Goal: Task Accomplishment & Management: Use online tool/utility

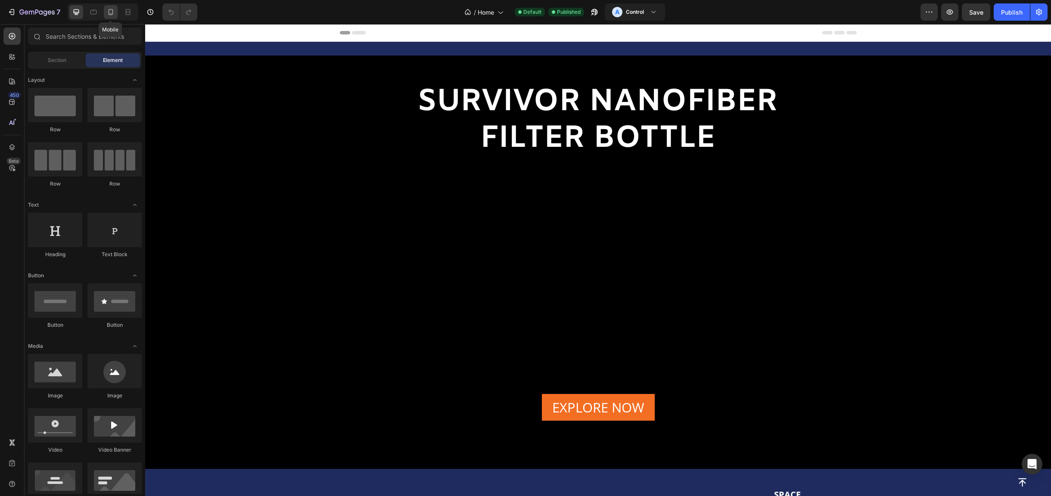
click at [109, 12] on icon at bounding box center [110, 12] width 9 height 9
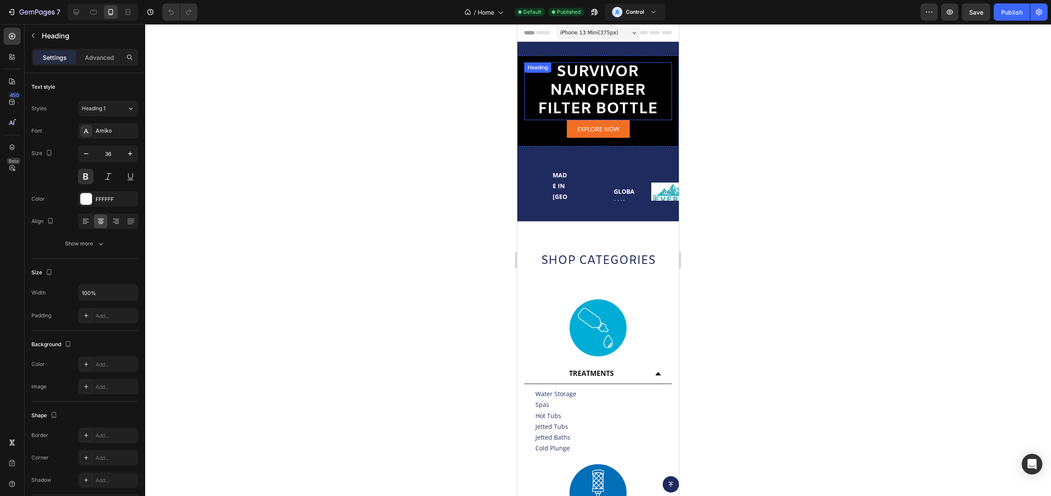
click at [604, 81] on h2 "SURVIVOR NANOFIBER FILTER BOTTLE" at bounding box center [598, 91] width 148 height 58
click at [609, 75] on h2 "SURVIVOR NANOFIBER FILTER BOTTLE" at bounding box center [598, 91] width 148 height 58
click at [733, 136] on div at bounding box center [598, 260] width 906 height 472
click at [613, 84] on h2 "SURVIVOR NANOFIBER FILTER BOTTLE" at bounding box center [598, 91] width 148 height 58
click at [110, 9] on icon at bounding box center [111, 12] width 5 height 6
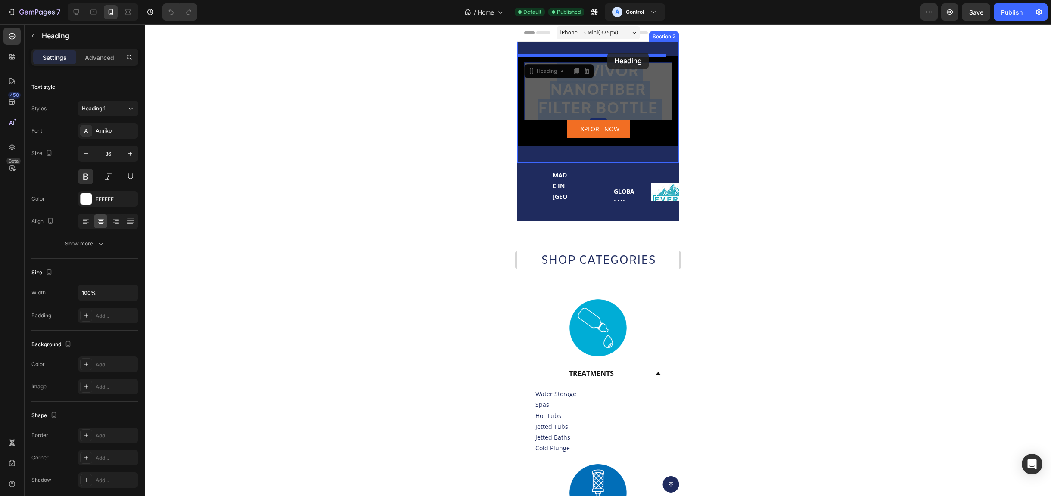
drag, startPoint x: 599, startPoint y: 91, endPoint x: 608, endPoint y: 53, distance: 39.7
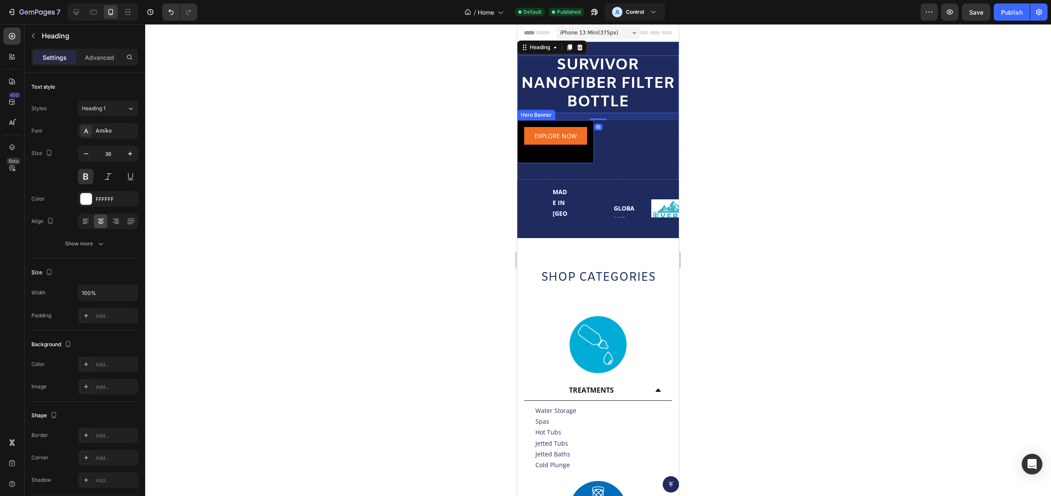
click at [559, 147] on div "EXPLORE NOW Button" at bounding box center [555, 137] width 63 height 21
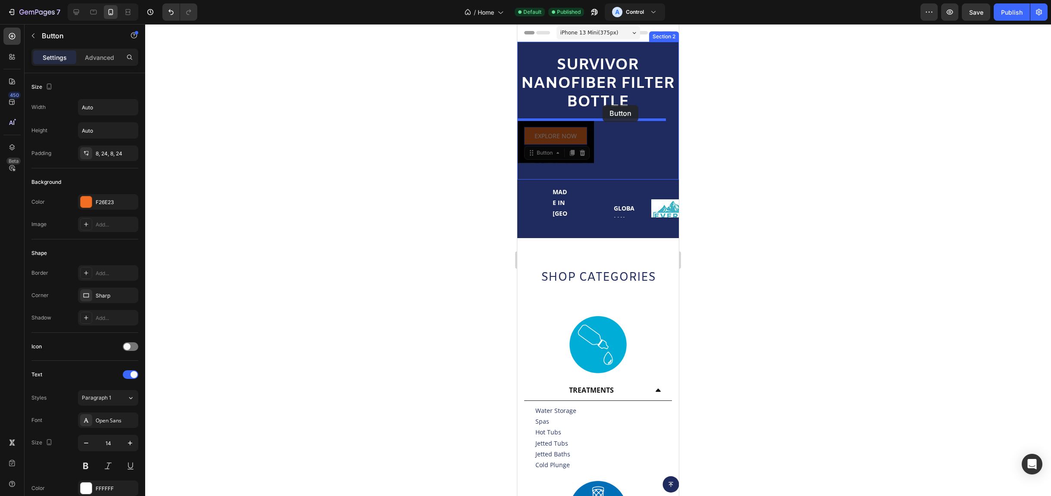
drag, startPoint x: 581, startPoint y: 132, endPoint x: 603, endPoint y: 105, distance: 34.3
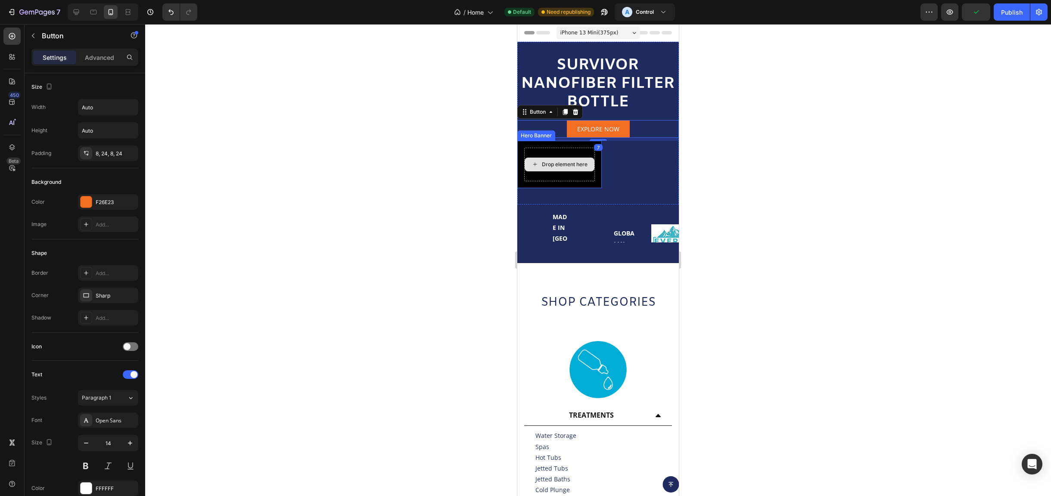
click at [569, 179] on div "Drop element here" at bounding box center [559, 165] width 71 height 34
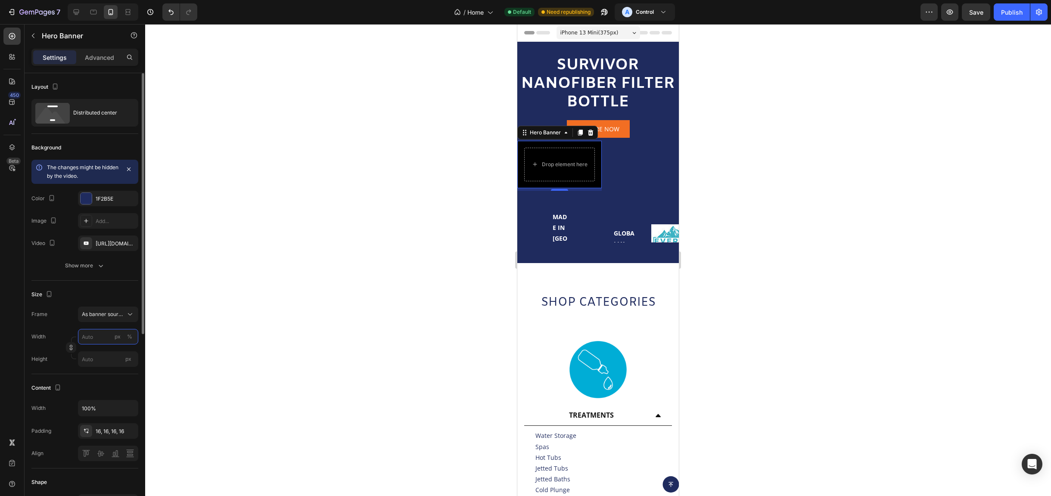
click at [102, 340] on input "px %" at bounding box center [108, 337] width 60 height 16
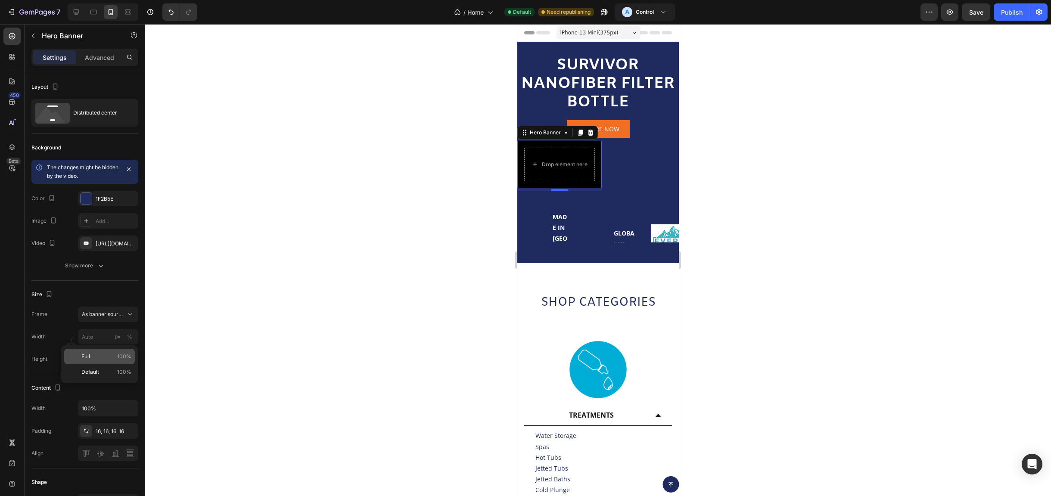
click at [105, 355] on p "Full 100%" at bounding box center [106, 357] width 50 height 8
type input "100"
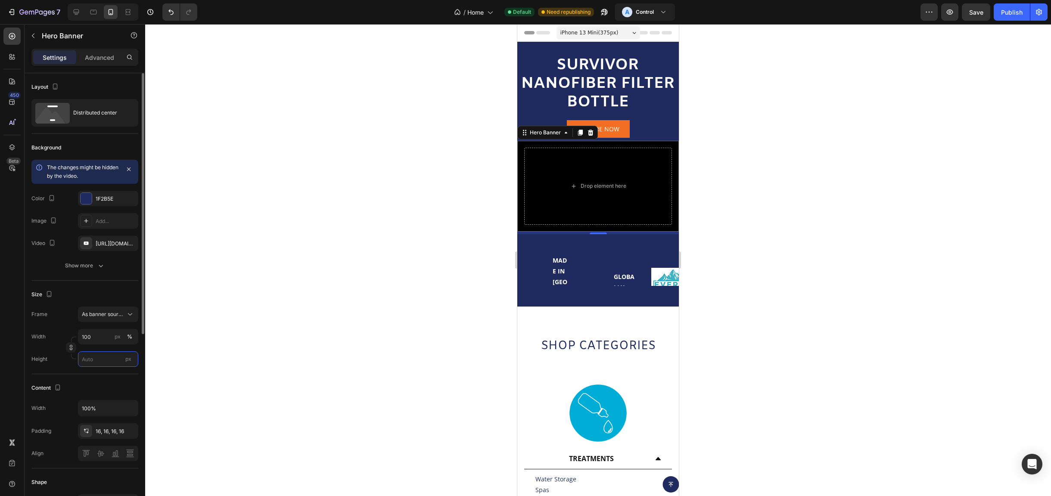
click at [101, 354] on input "px" at bounding box center [108, 360] width 60 height 16
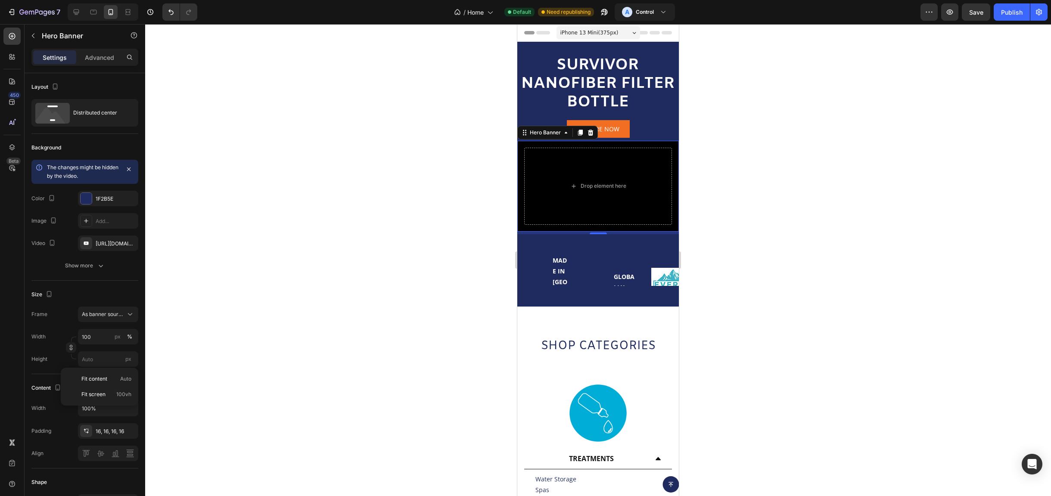
click at [428, 275] on div at bounding box center [598, 260] width 906 height 472
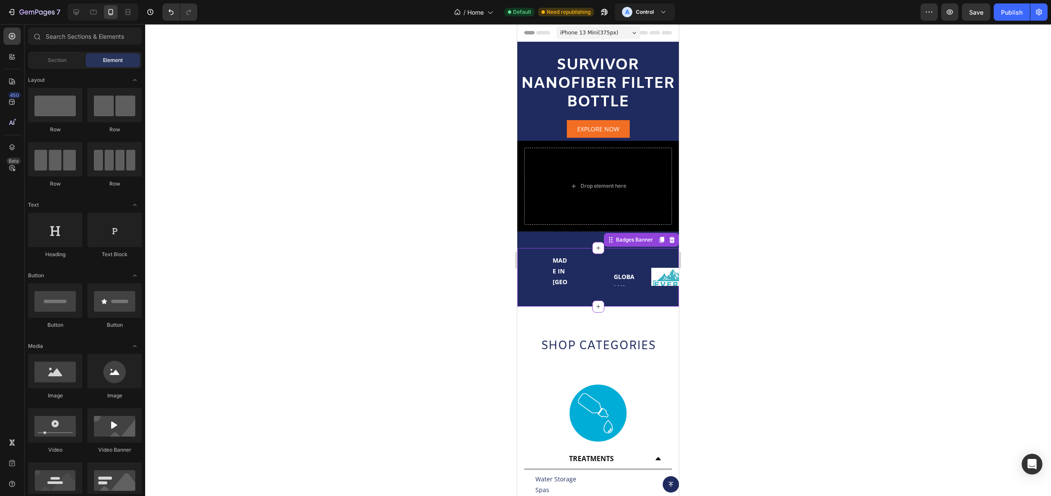
click at [557, 260] on p "MADE IN [GEOGRAPHIC_DATA]" at bounding box center [561, 293] width 16 height 76
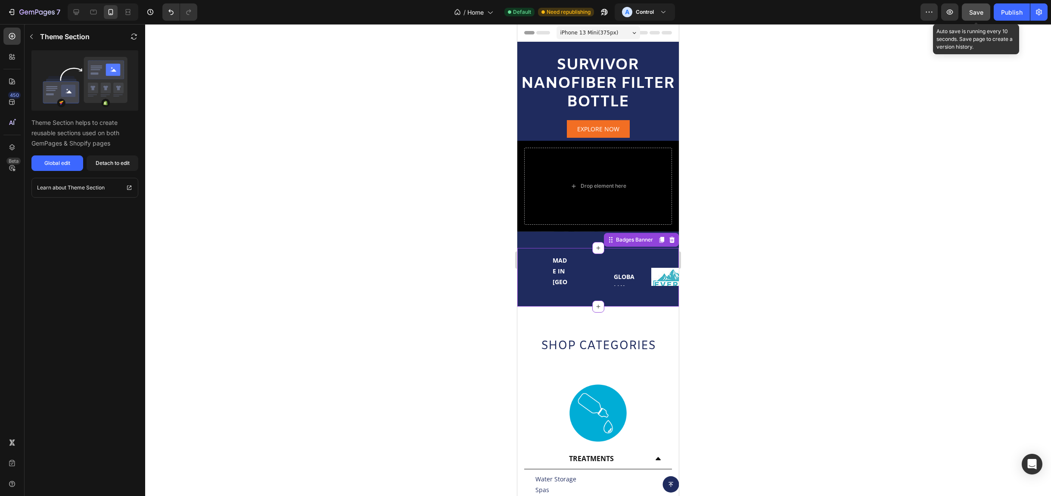
click at [982, 12] on span "Save" at bounding box center [977, 12] width 14 height 7
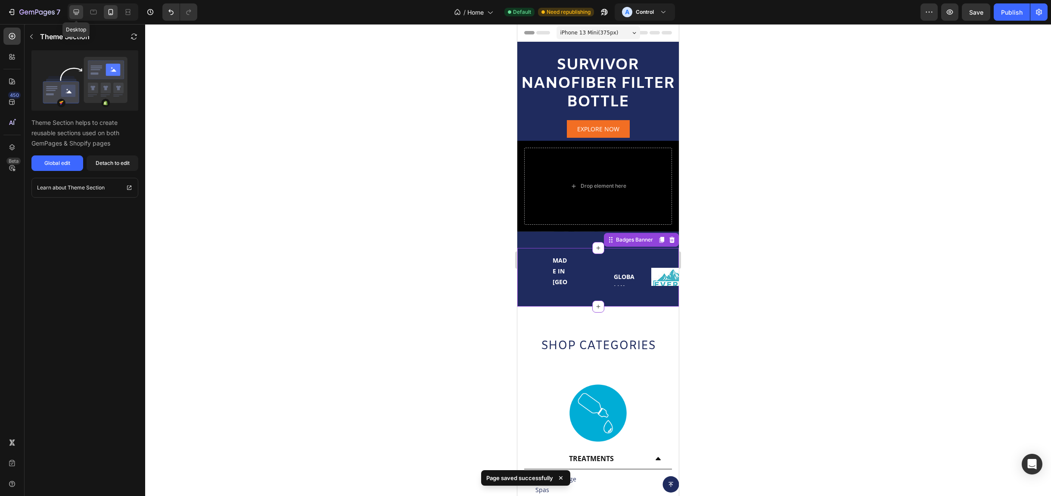
click at [73, 15] on icon at bounding box center [76, 12] width 9 height 9
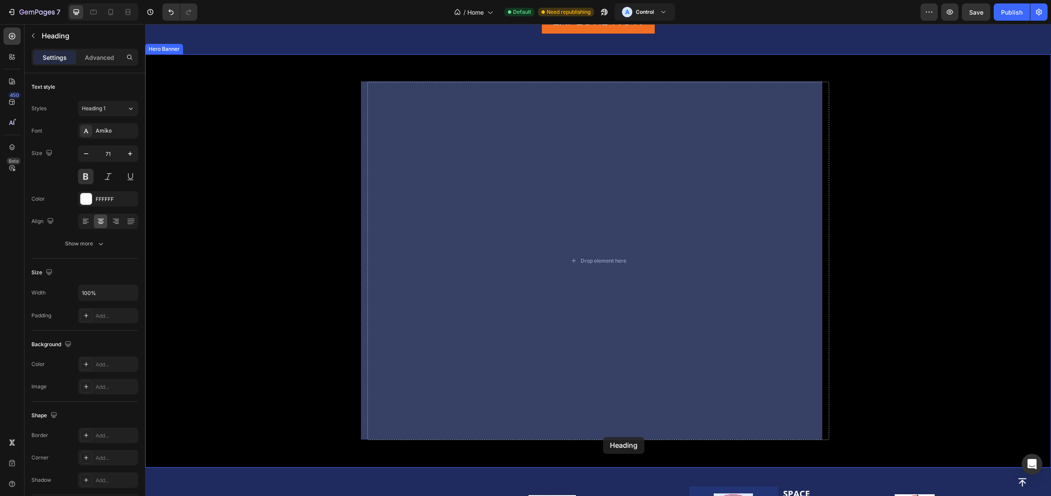
scroll to position [259, 0]
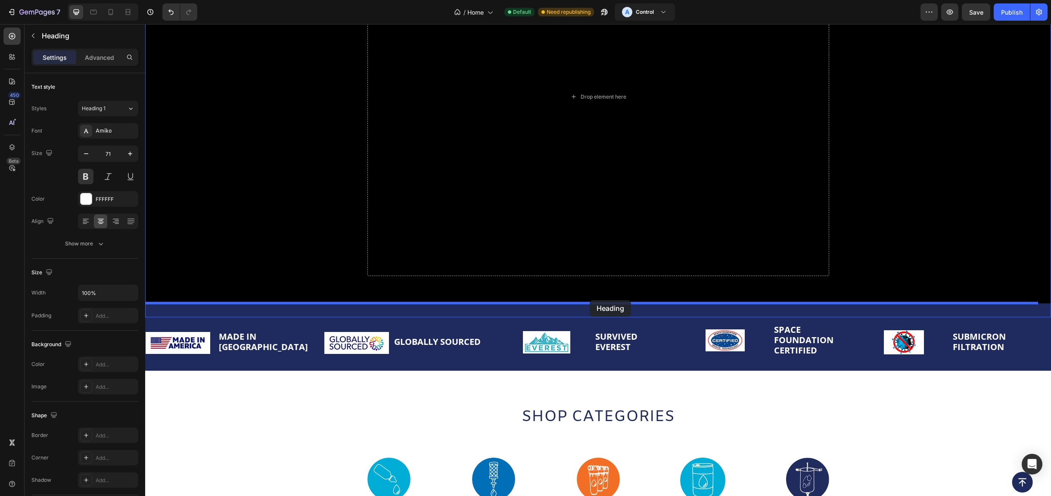
drag, startPoint x: 588, startPoint y: 65, endPoint x: 590, endPoint y: 300, distance: 234.9
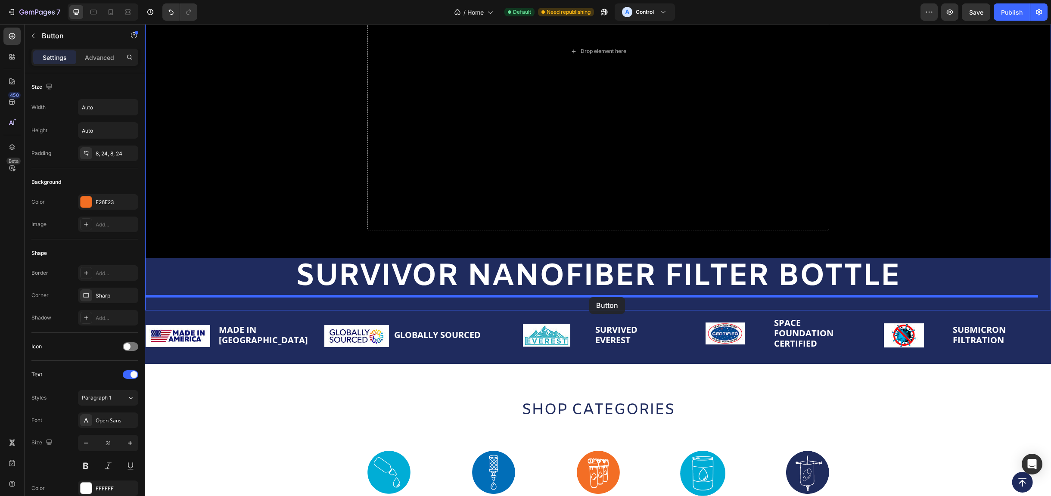
drag, startPoint x: 561, startPoint y: 62, endPoint x: 589, endPoint y: 299, distance: 237.9
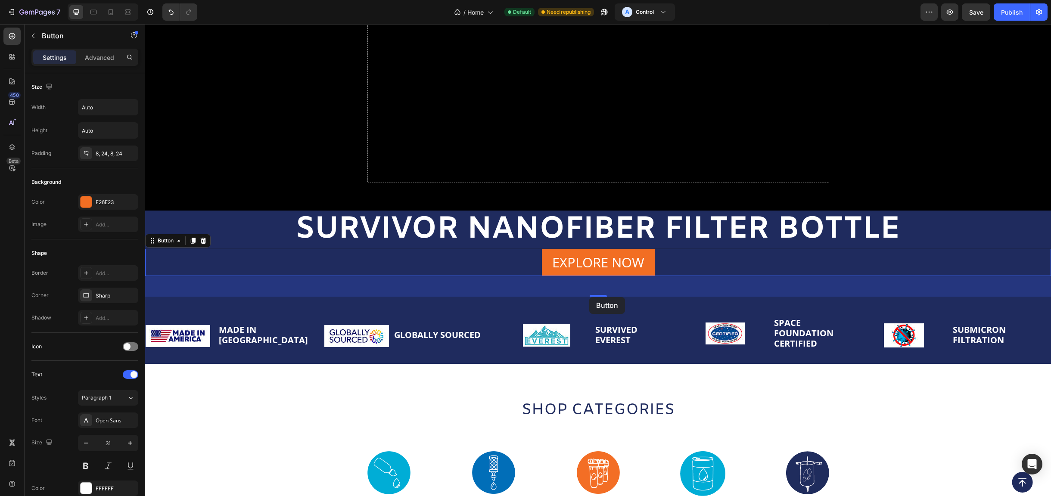
scroll to position [211, 0]
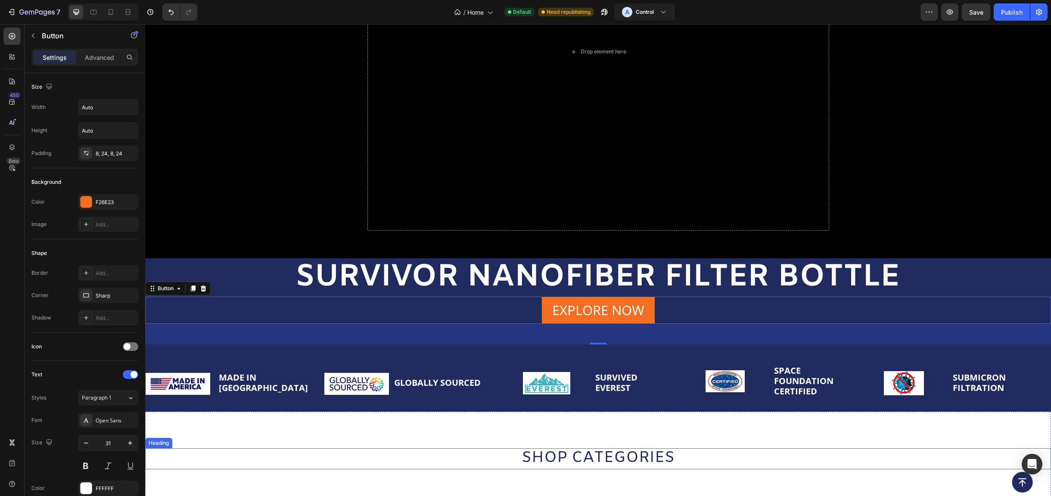
click at [766, 452] on h2 "SHOP CATEGORIES" at bounding box center [598, 459] width 906 height 21
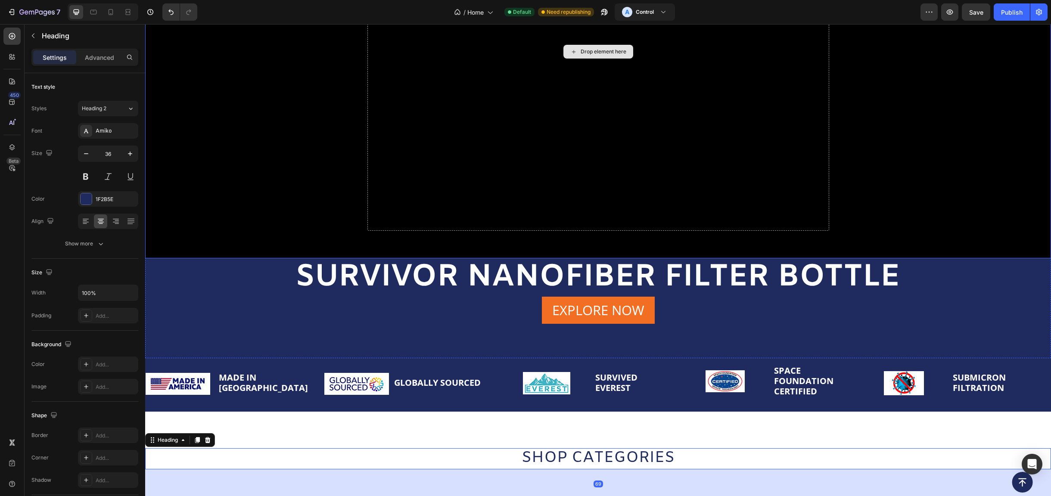
scroll to position [0, 0]
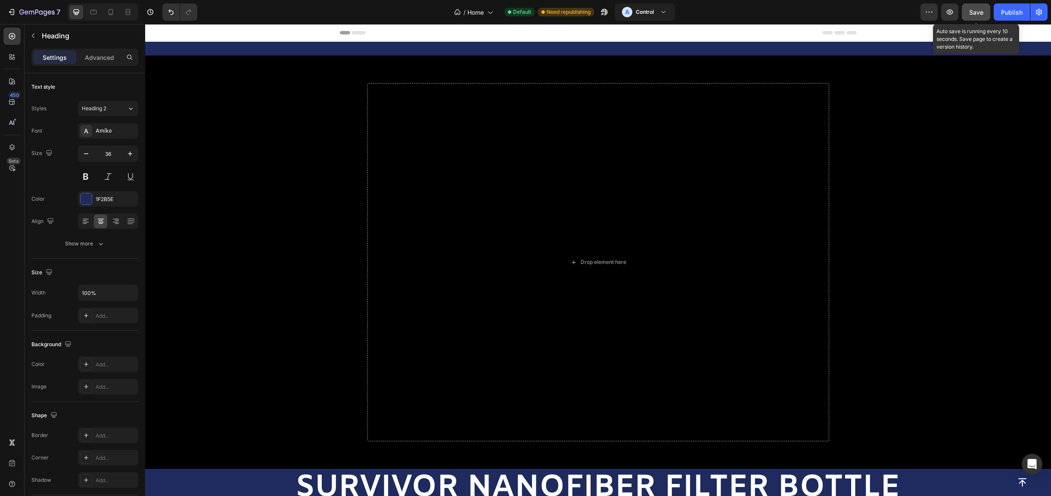
click at [978, 9] on span "Save" at bounding box center [977, 12] width 14 height 7
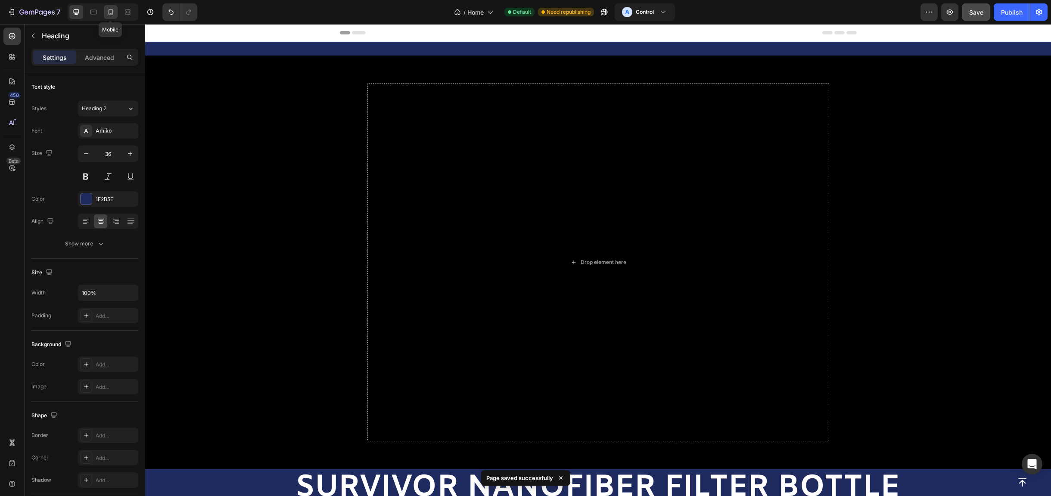
click at [111, 10] on icon at bounding box center [110, 12] width 9 height 9
type input "27"
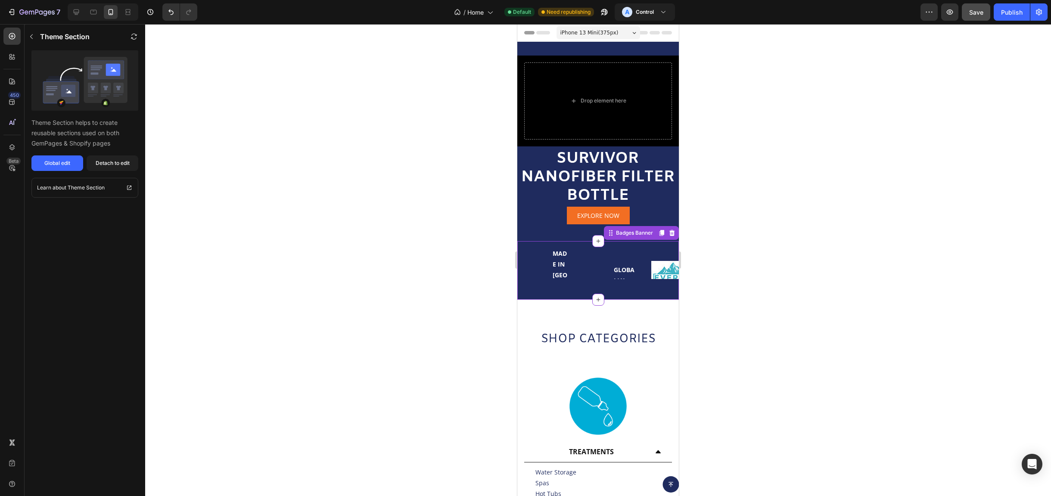
click at [571, 263] on div "MADE IN [GEOGRAPHIC_DATA]" at bounding box center [561, 286] width 26 height 83
click at [545, 244] on div "Image MADE IN [GEOGRAPHIC_DATA] Text Block Row" at bounding box center [546, 284] width 56 height 86
click at [623, 263] on div "GLOBALLY SOURCED" at bounding box center [625, 286] width 26 height 47
click at [627, 265] on p "GLOBALLY SOURCED" at bounding box center [625, 287] width 23 height 44
click at [109, 159] on div "Detach to edit" at bounding box center [113, 163] width 34 height 8
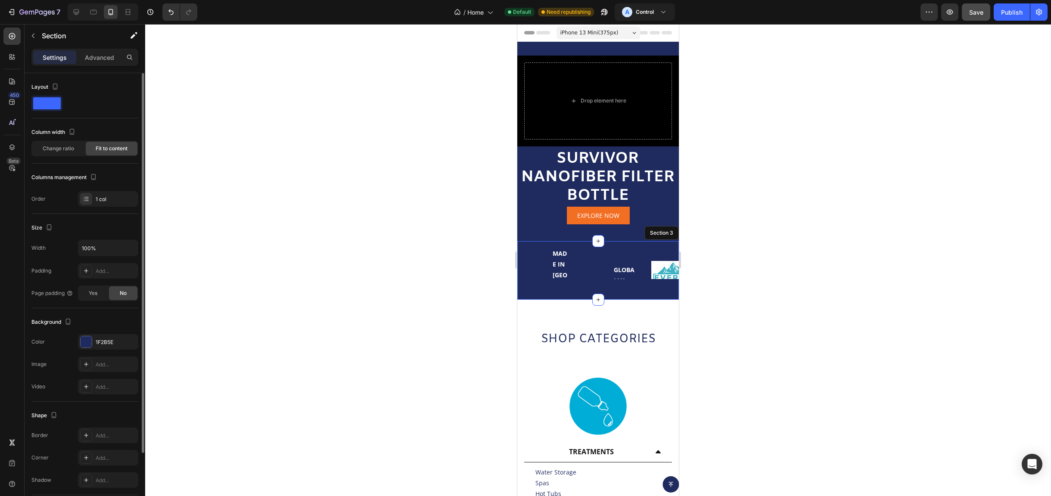
click at [97, 145] on span "Fit to content" at bounding box center [112, 149] width 32 height 8
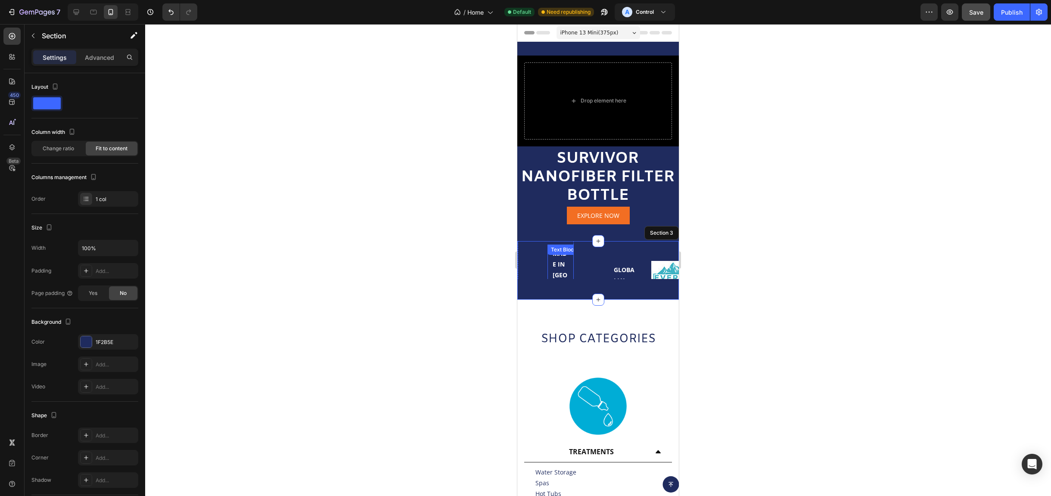
click at [555, 253] on div "Text Block" at bounding box center [563, 250] width 29 height 8
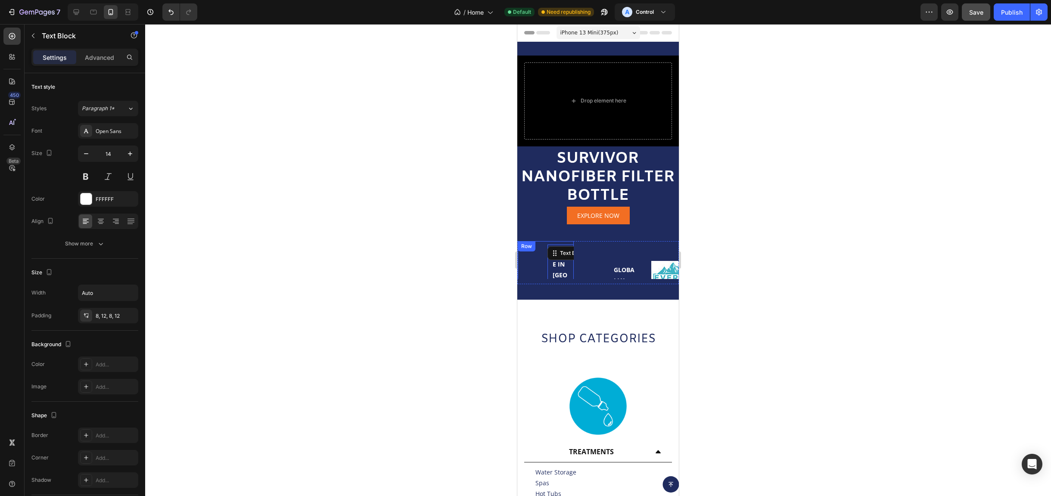
click at [530, 243] on div "Image MADE IN AMERICA Text Block 0 Row" at bounding box center [546, 284] width 56 height 86
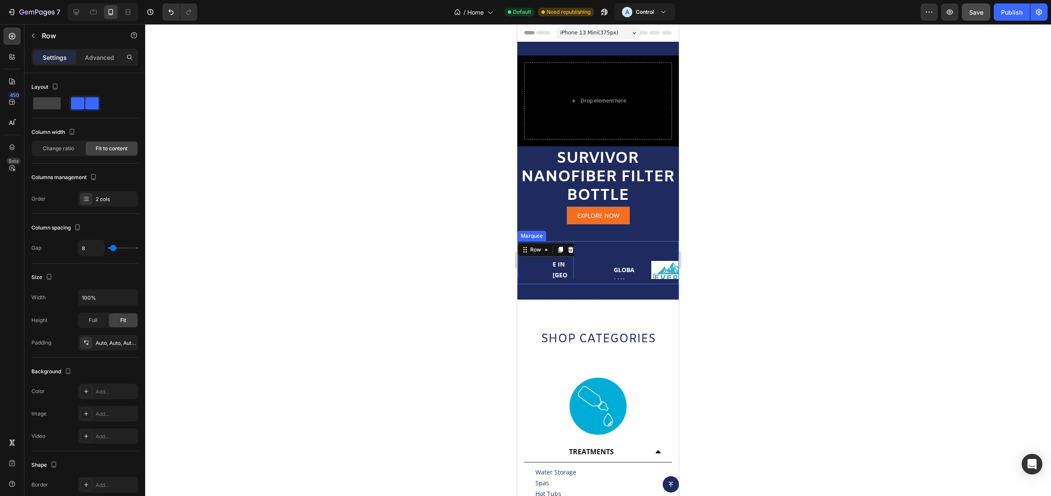
click at [580, 241] on div "Image MADE IN AMERICA Text Block Row 0 Image GLOBALLY SOURCED Text Block Row Im…" at bounding box center [679, 284] width 323 height 86
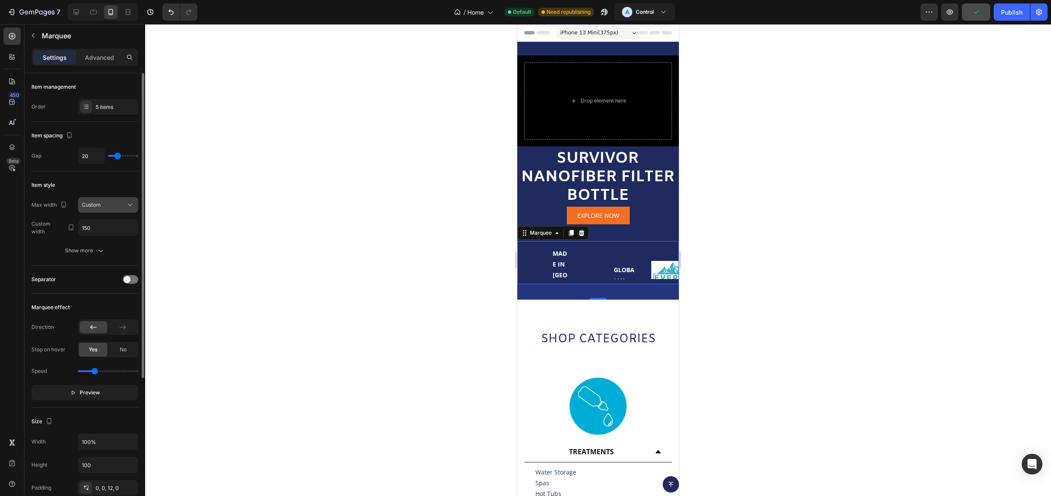
click at [112, 202] on div "Custom" at bounding box center [104, 205] width 44 height 8
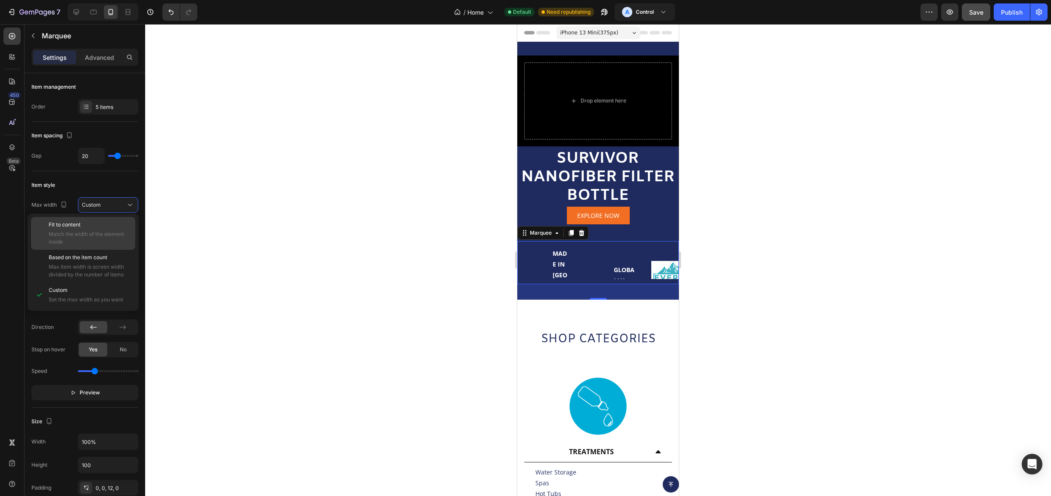
click at [92, 228] on p "Fit to content" at bounding box center [90, 225] width 83 height 8
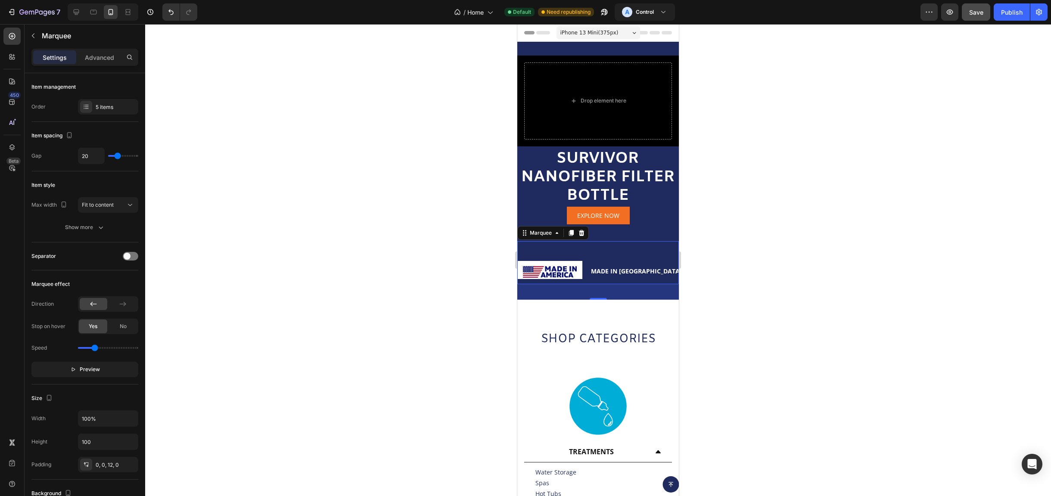
click at [92, 228] on div "Show more" at bounding box center [85, 227] width 40 height 9
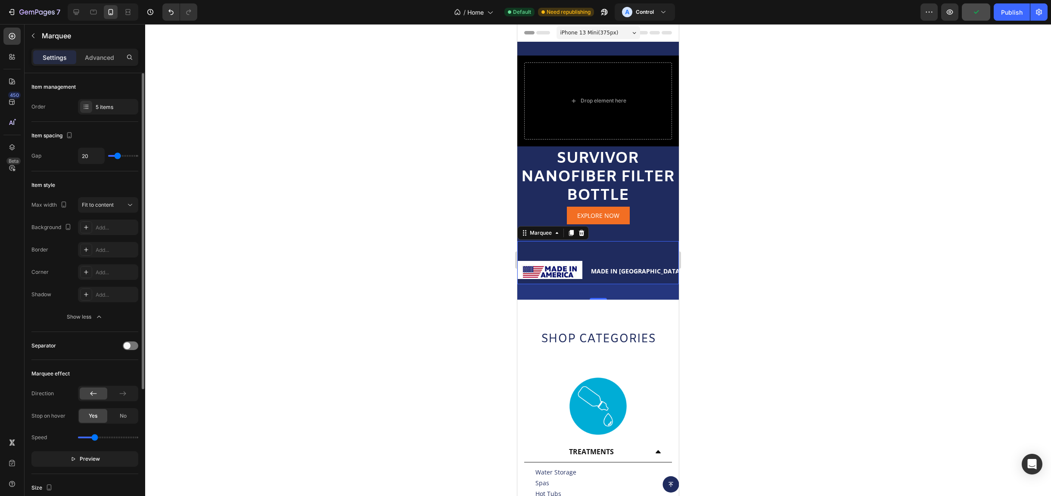
click at [97, 181] on div "Item style" at bounding box center [84, 185] width 107 height 14
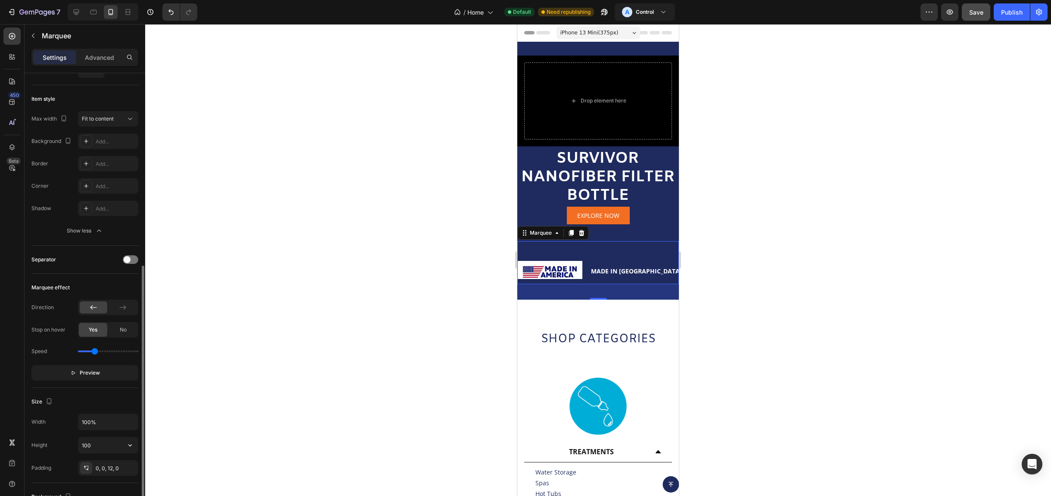
scroll to position [172, 0]
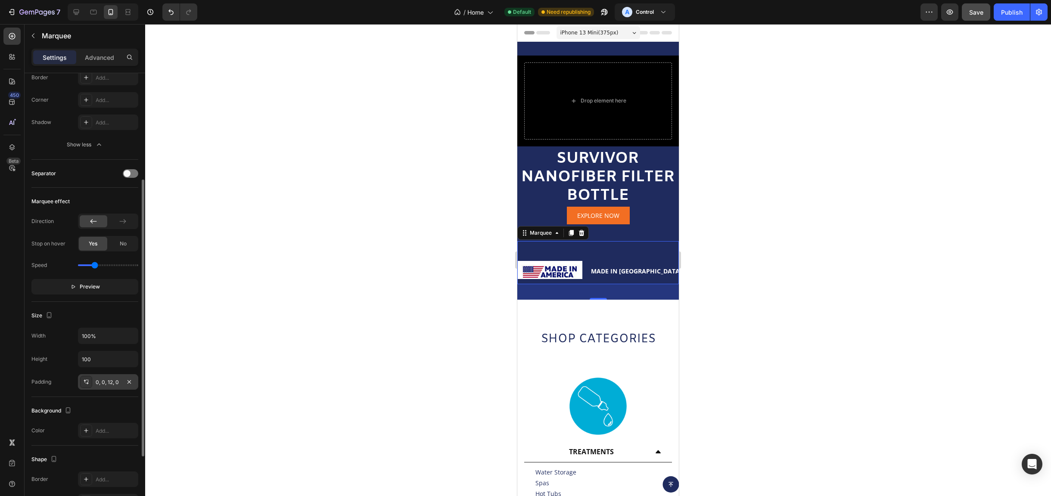
click at [86, 380] on icon at bounding box center [86, 382] width 7 height 7
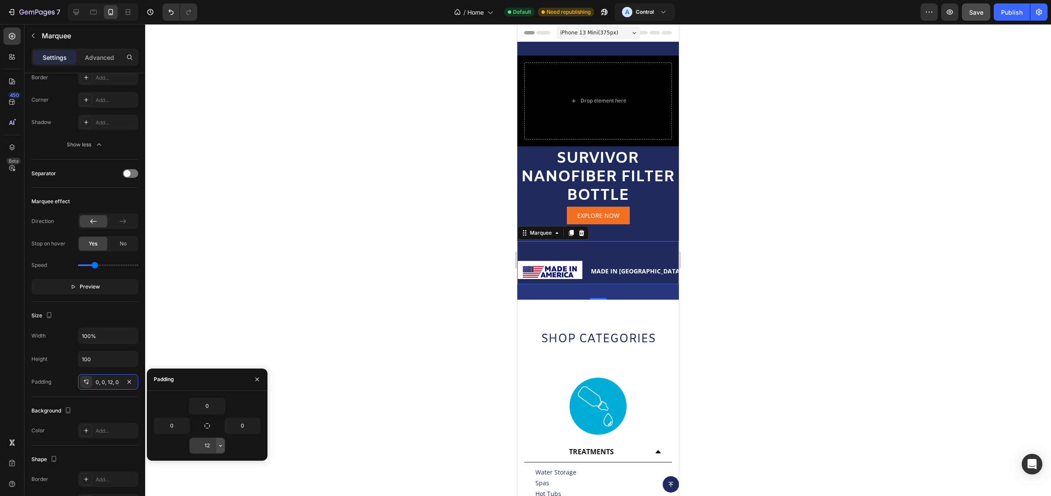
click at [220, 443] on icon "button" at bounding box center [220, 446] width 7 height 7
click at [167, 355] on div "Auto Auto" at bounding box center [184, 357] width 67 height 16
type input "Auto"
click at [222, 403] on icon "button" at bounding box center [220, 406] width 7 height 7
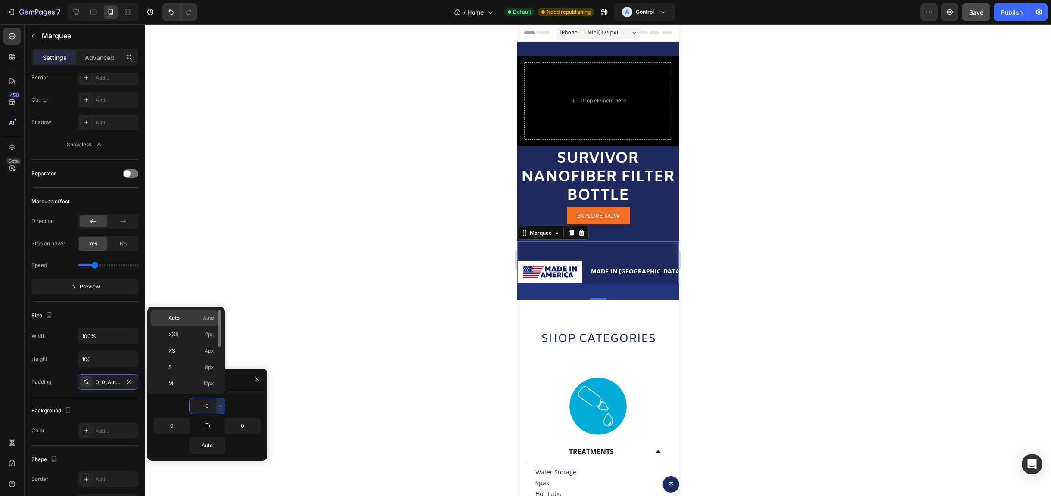
click at [182, 318] on p "Auto Auto" at bounding box center [191, 319] width 46 height 8
type input "Auto"
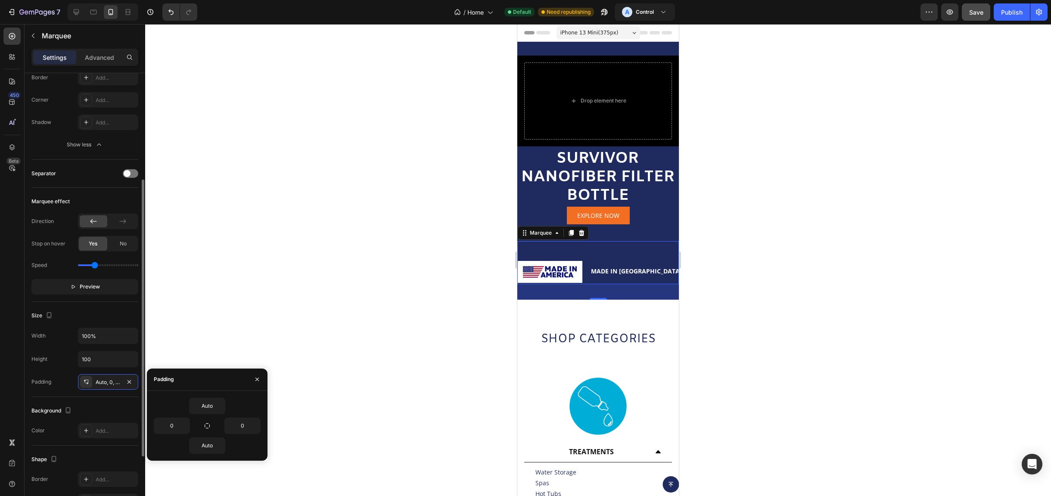
scroll to position [259, 0]
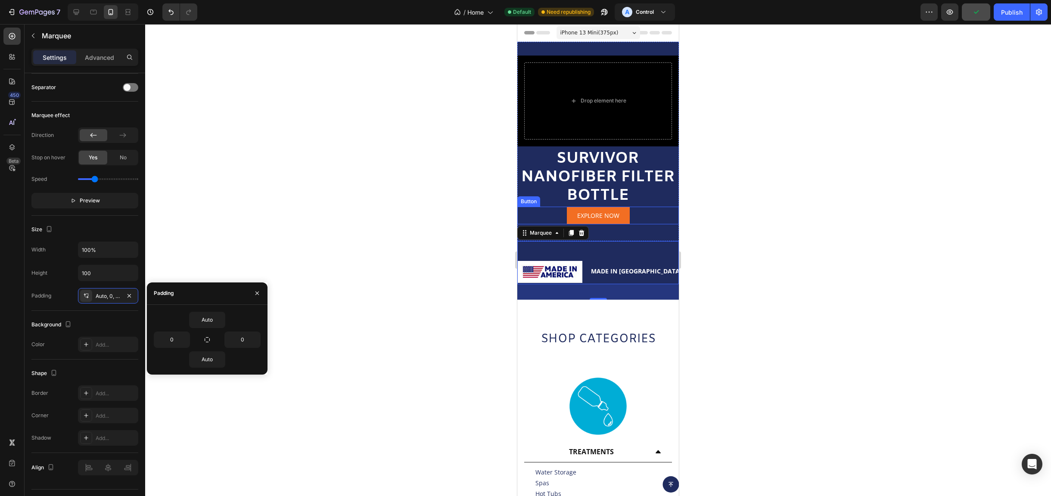
click at [658, 207] on div "EXPLORE NOW Button" at bounding box center [599, 216] width 162 height 18
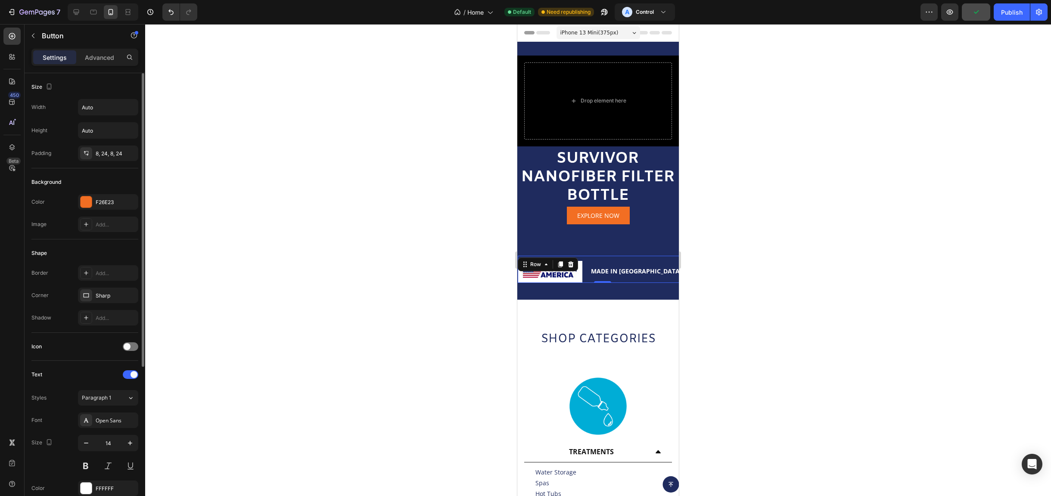
click at [622, 274] on div "MADE IN AMERICA Text Block" at bounding box center [636, 269] width 101 height 27
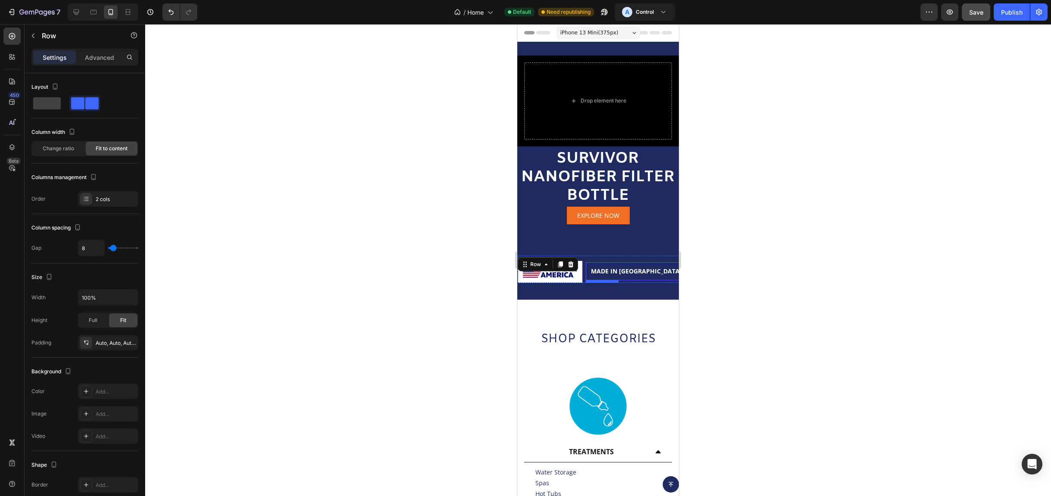
scroll to position [86, 0]
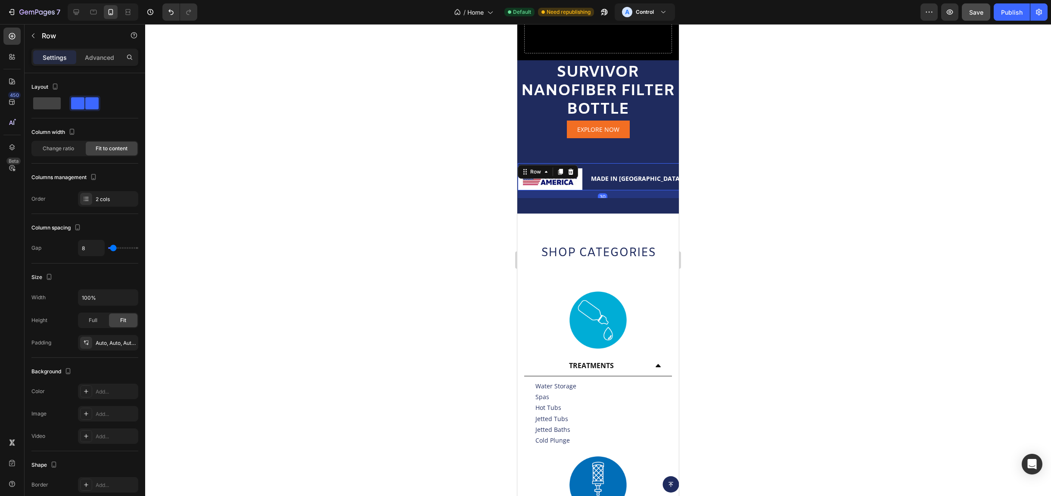
drag, startPoint x: 583, startPoint y: 189, endPoint x: 596, endPoint y: 202, distance: 18.3
click at [596, 202] on div "Image MADE IN AMERICA Text Block Row 30 Image GLOBALLY SOURCED Text Block Row I…" at bounding box center [599, 184] width 162 height 59
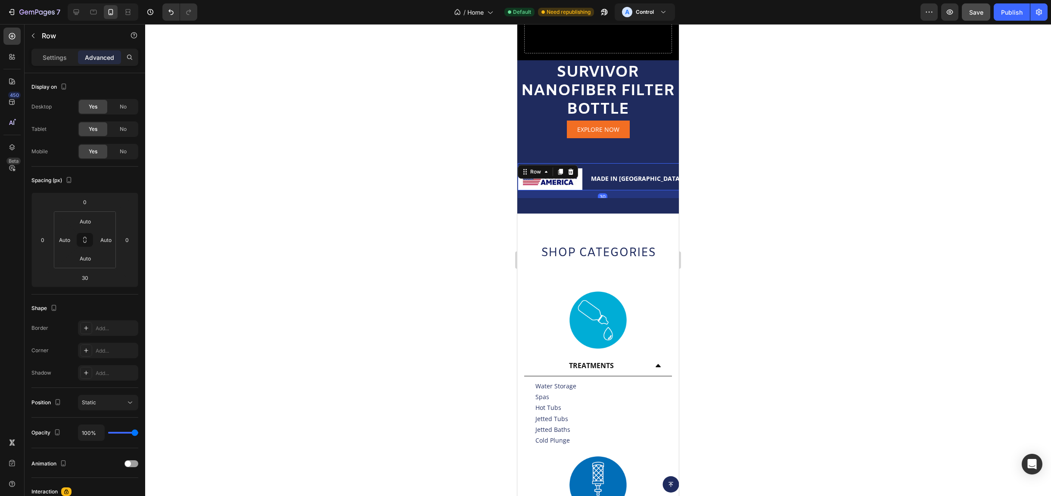
click at [696, 175] on img at bounding box center [728, 186] width 65 height 22
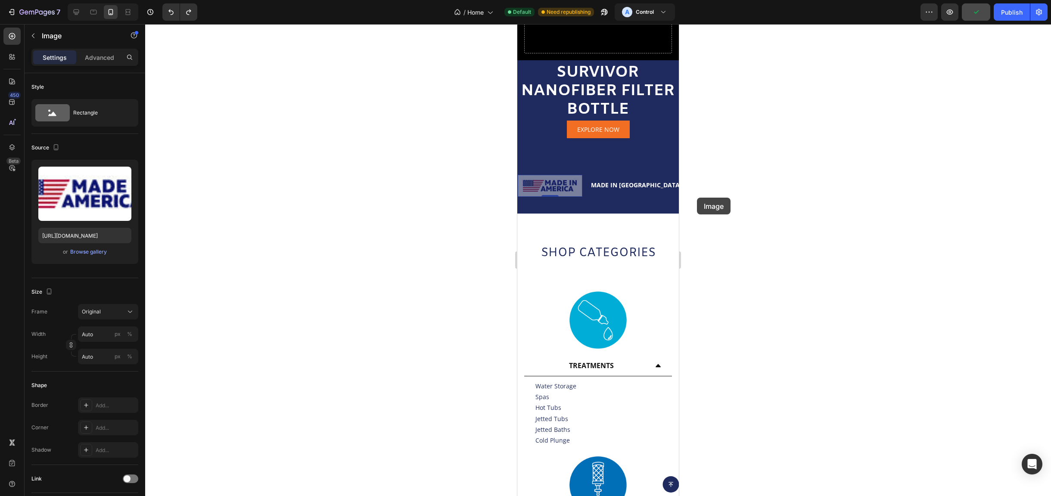
click at [697, 198] on div at bounding box center [598, 260] width 906 height 472
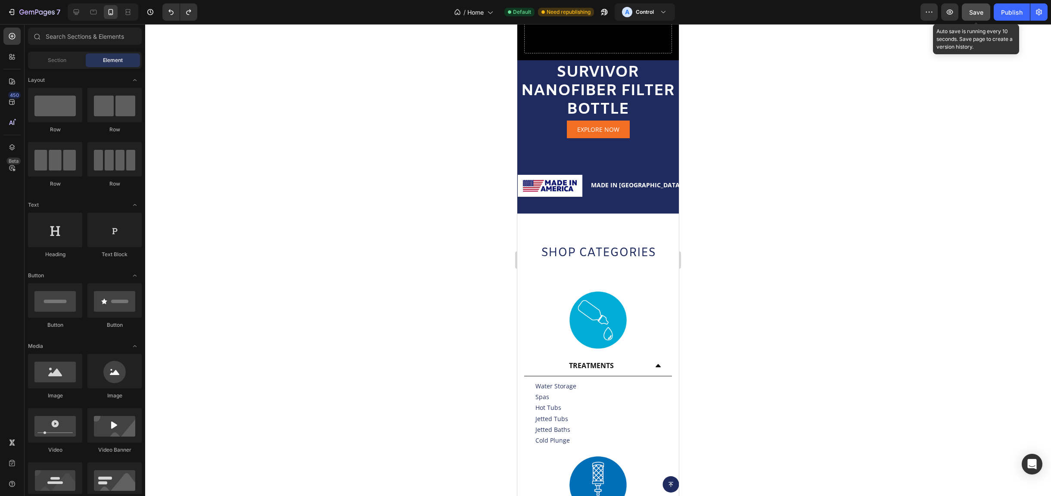
click at [975, 6] on button "Save" at bounding box center [976, 11] width 28 height 17
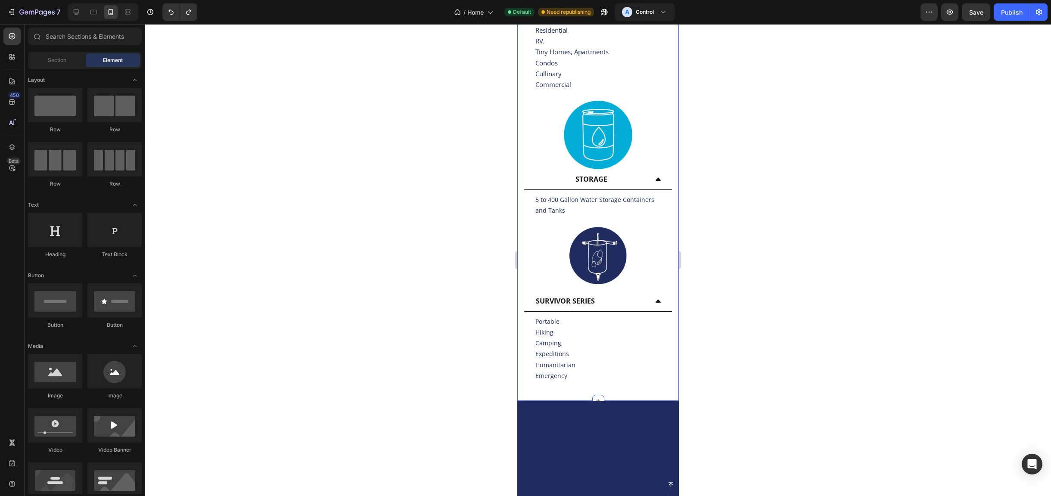
scroll to position [0, 0]
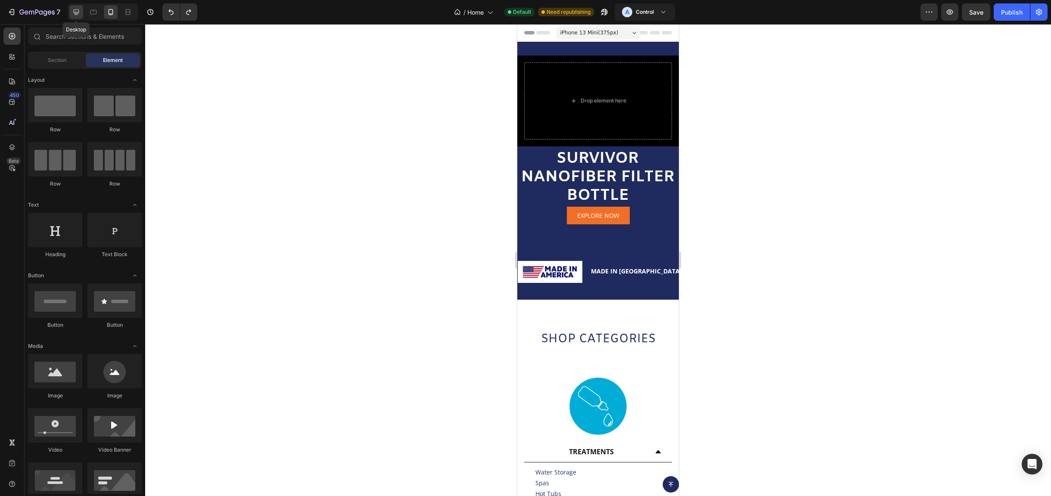
click at [78, 13] on icon at bounding box center [77, 12] width 6 height 6
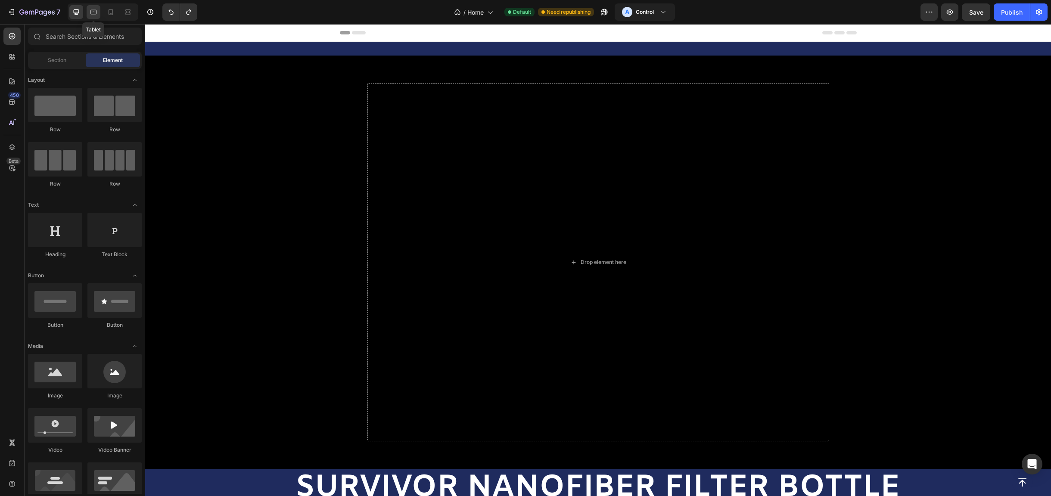
click at [92, 17] on div at bounding box center [94, 12] width 14 height 14
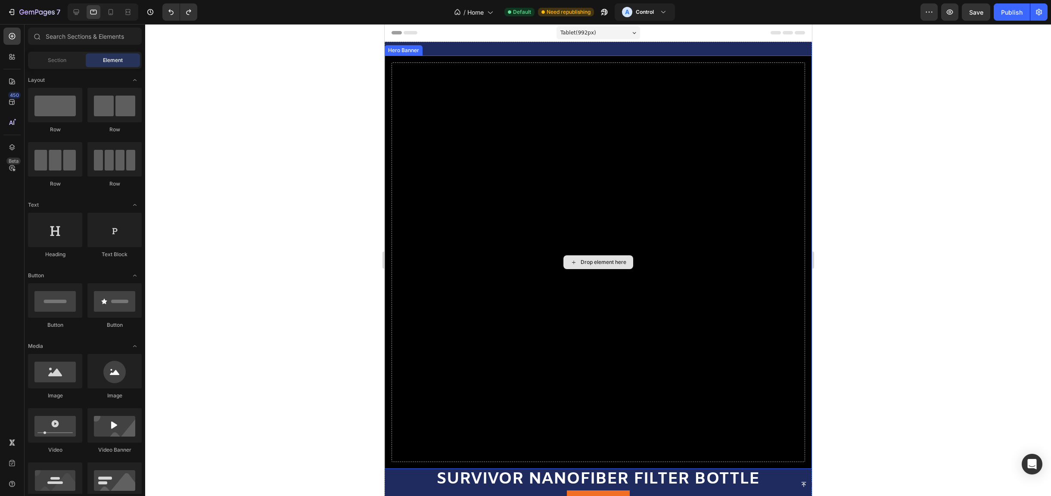
click at [472, 333] on div "Drop element here" at bounding box center [598, 262] width 414 height 400
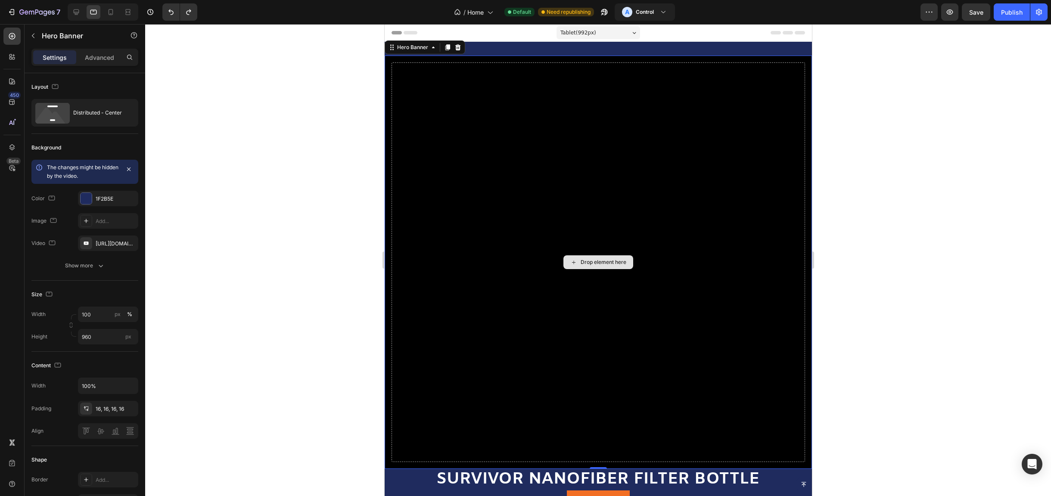
click at [486, 153] on div "Drop element here" at bounding box center [598, 262] width 414 height 400
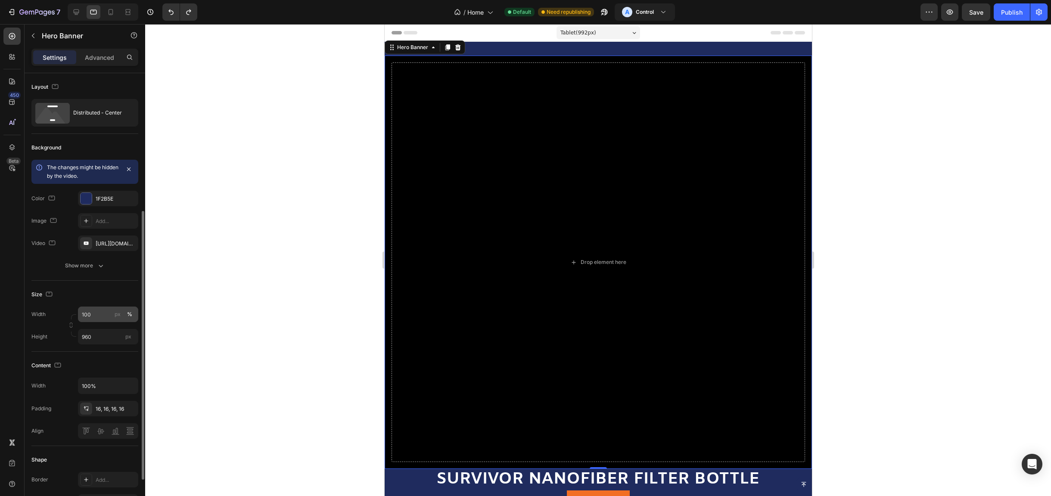
scroll to position [86, 0]
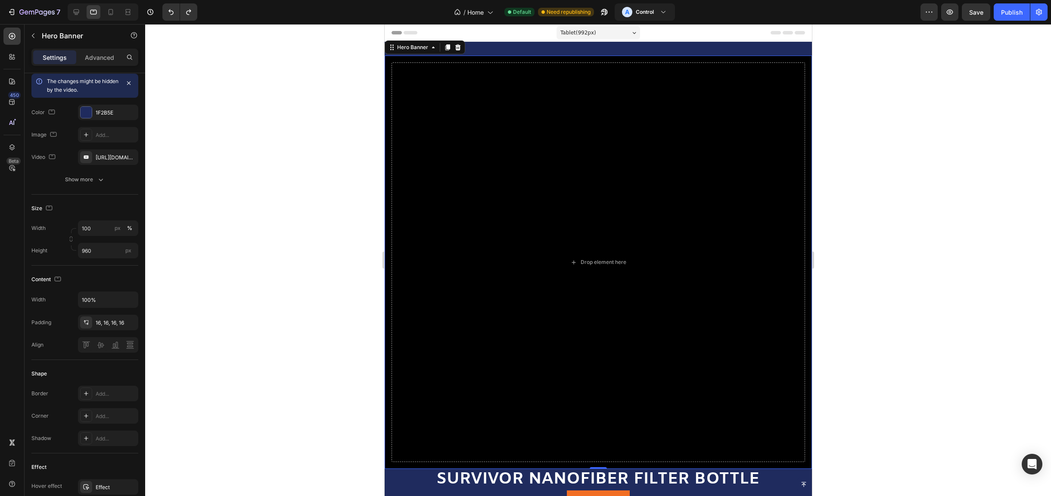
click at [236, 246] on div at bounding box center [598, 260] width 906 height 472
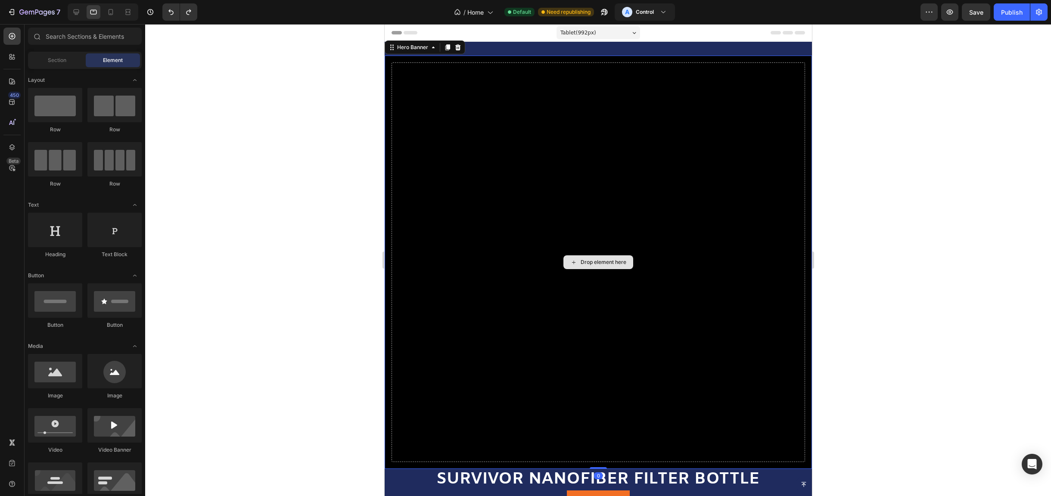
click at [687, 279] on div "Drop element here" at bounding box center [598, 262] width 414 height 400
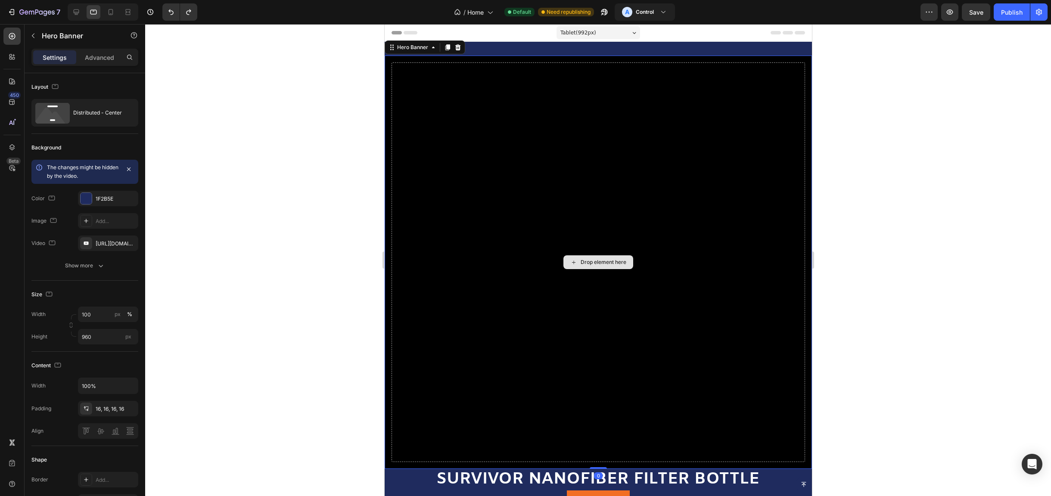
click at [687, 279] on div "Drop element here" at bounding box center [598, 262] width 414 height 400
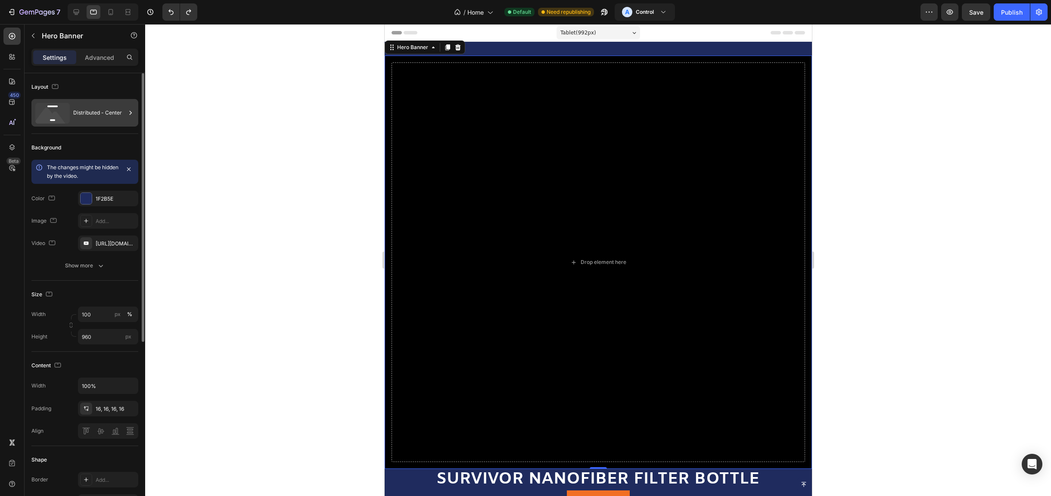
click at [72, 115] on div "Distributed - Center" at bounding box center [84, 113] width 107 height 28
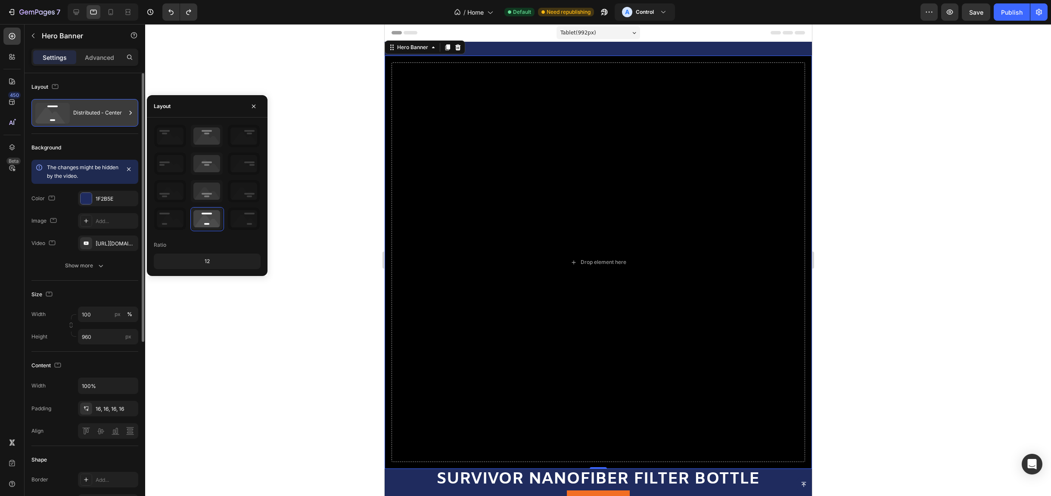
click at [72, 115] on div "Distributed - Center" at bounding box center [84, 113] width 107 height 28
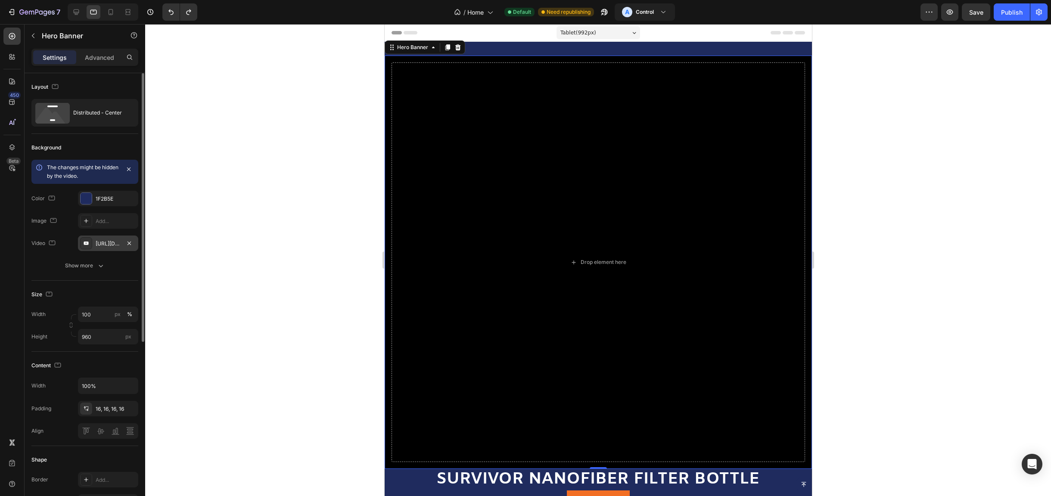
click at [106, 245] on div "[URL][DOMAIN_NAME]" at bounding box center [108, 244] width 25 height 8
click at [92, 264] on div "Show more" at bounding box center [85, 266] width 40 height 9
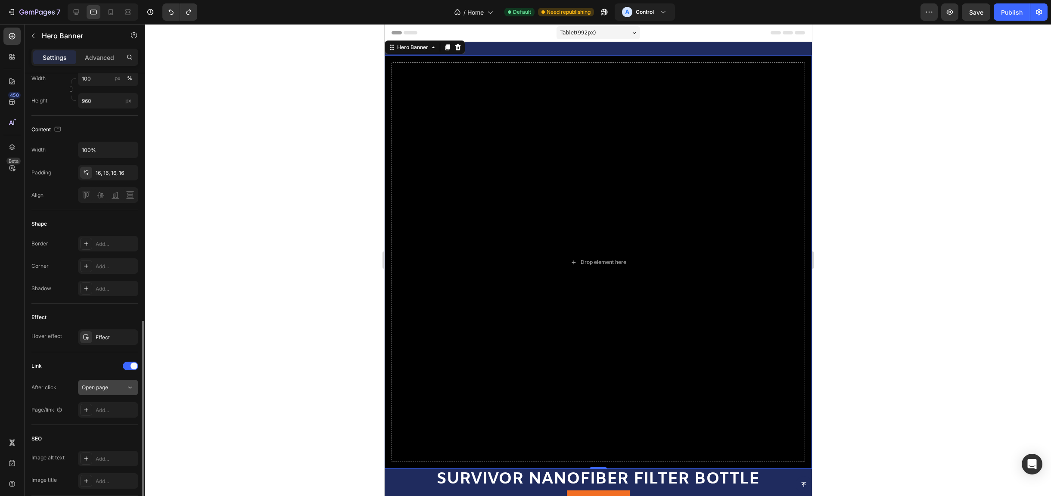
scroll to position [320, 0]
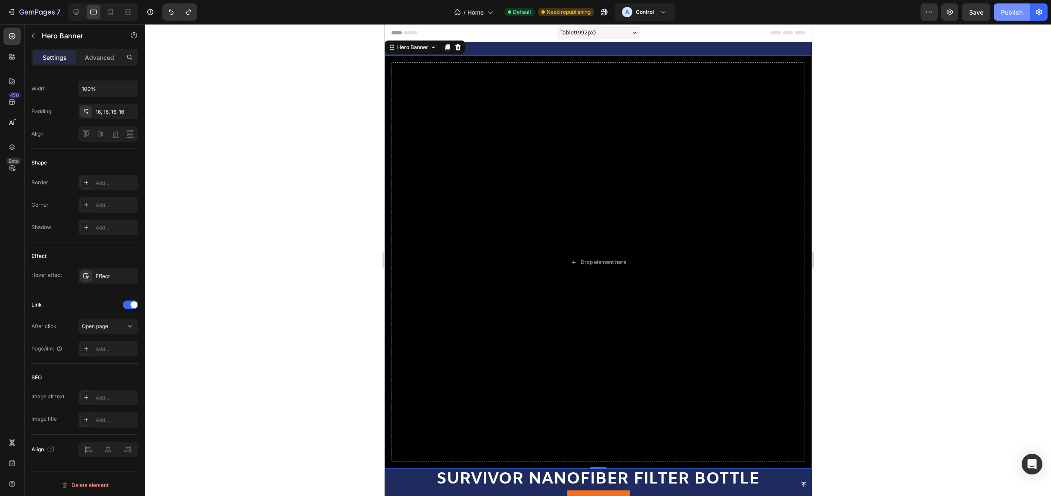
click at [1006, 14] on div "Publish" at bounding box center [1012, 12] width 22 height 9
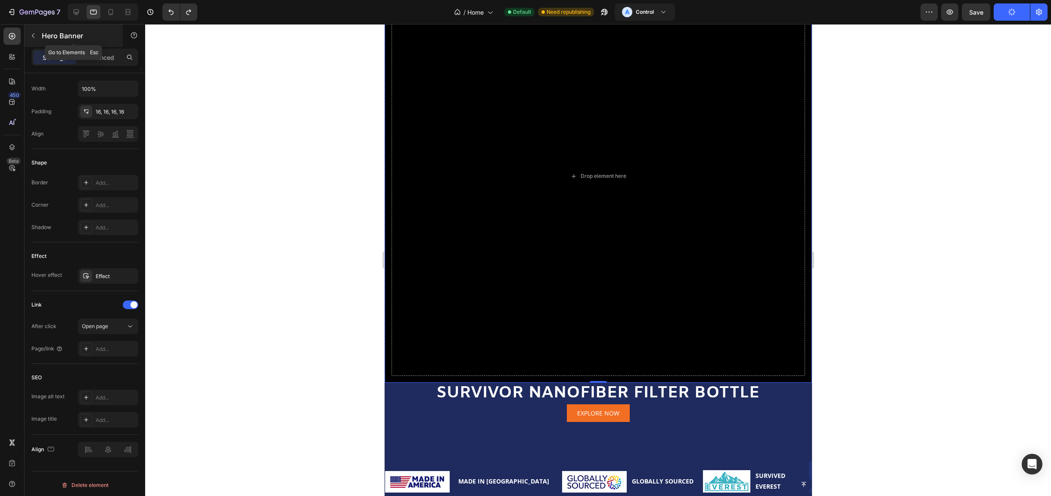
click at [39, 35] on button "button" at bounding box center [33, 36] width 14 height 14
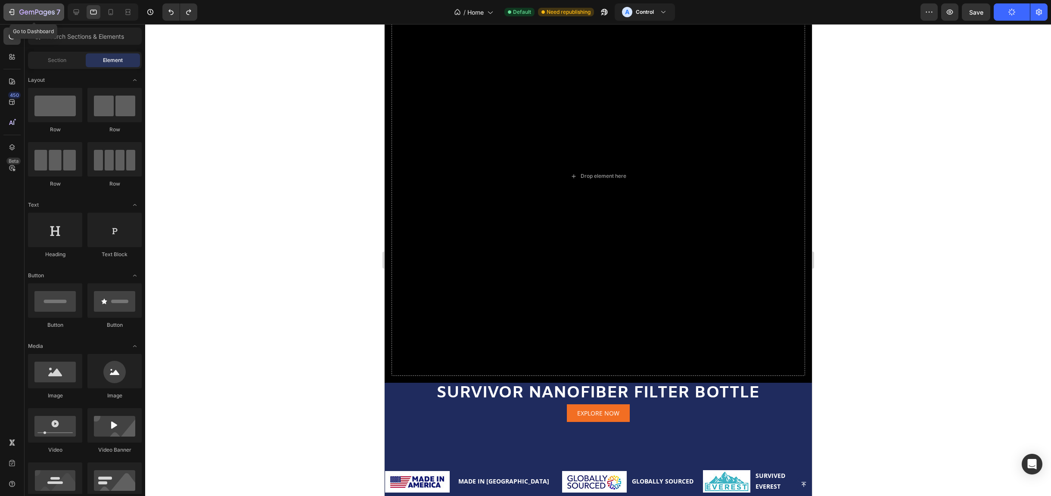
click at [23, 11] on icon "button" at bounding box center [21, 11] width 5 height 5
